Goal: Check status: Check status

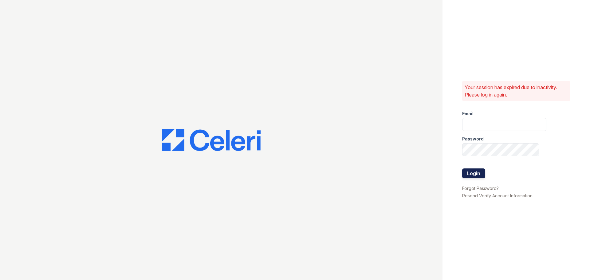
type input "arbors2@cafmanagement.com"
click at [475, 174] on button "Login" at bounding box center [473, 173] width 23 height 10
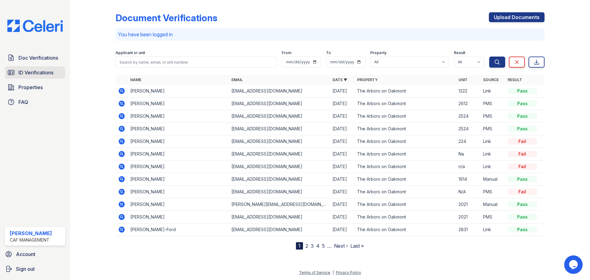
click at [50, 74] on span "ID Verifications" at bounding box center [35, 72] width 35 height 7
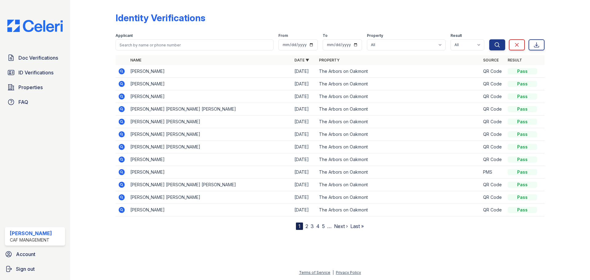
click at [122, 71] on icon at bounding box center [122, 71] width 2 height 2
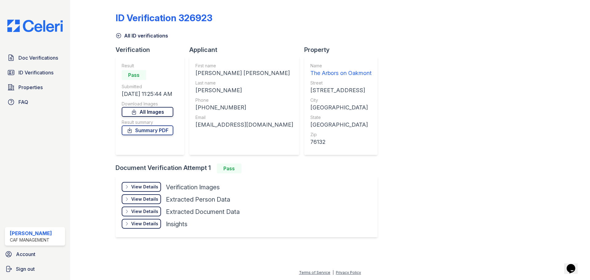
click at [172, 115] on link "All Images" at bounding box center [148, 112] width 52 height 10
click at [166, 111] on link "All Images" at bounding box center [148, 112] width 52 height 10
click at [164, 114] on link "All Images" at bounding box center [148, 112] width 52 height 10
